Goal: Information Seeking & Learning: Learn about a topic

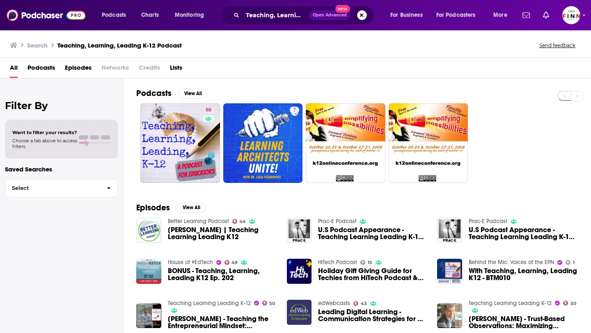
click at [363, 17] on button "Search podcasts, credits, & more..." at bounding box center [362, 15] width 10 height 10
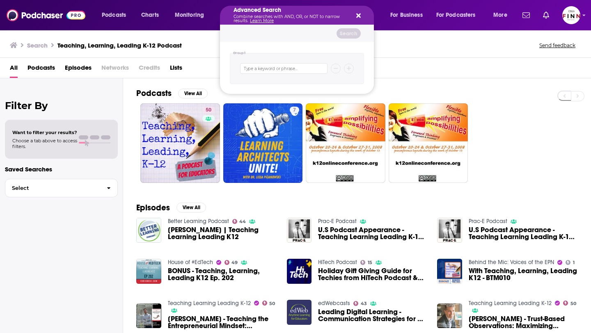
click at [357, 16] on icon "Search podcasts, credits, & more..." at bounding box center [358, 16] width 5 height 5
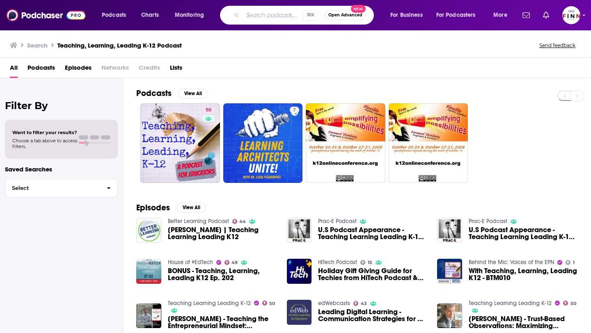
click at [274, 17] on input "Search podcasts, credits, & more..." at bounding box center [273, 15] width 60 height 13
type input "branded"
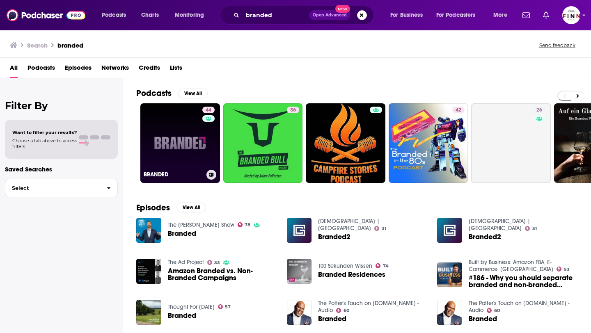
click at [176, 140] on link "44 BRANDED" at bounding box center [180, 143] width 80 height 80
